Goal: Transaction & Acquisition: Purchase product/service

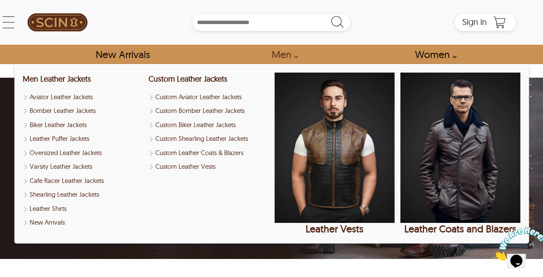
click at [287, 49] on link "Men" at bounding box center [282, 54] width 41 height 19
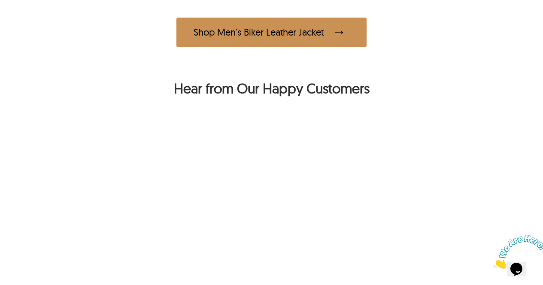
scroll to position [569, 0]
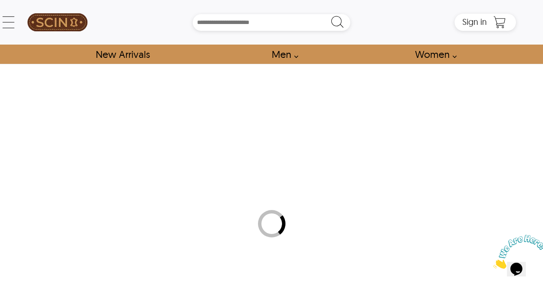
select select "********"
